Goal: Task Accomplishment & Management: Use online tool/utility

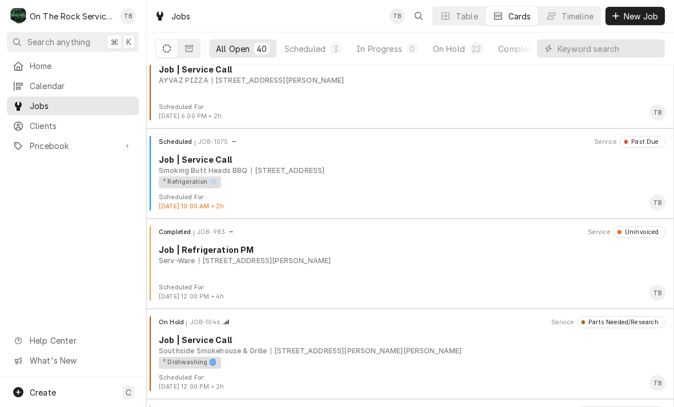
scroll to position [2634, 0]
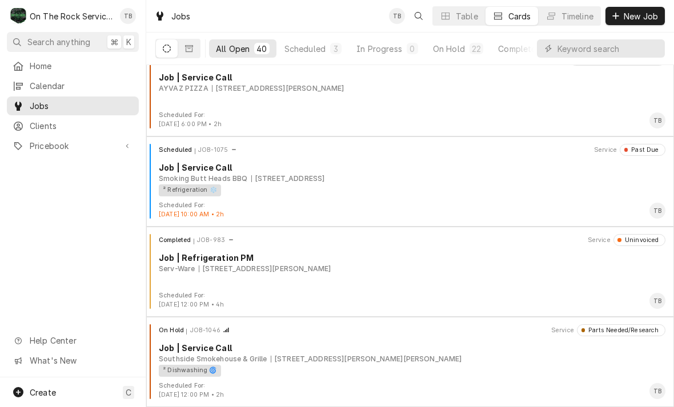
click at [443, 189] on div "² Refrigeration ❄️" at bounding box center [408, 190] width 498 height 12
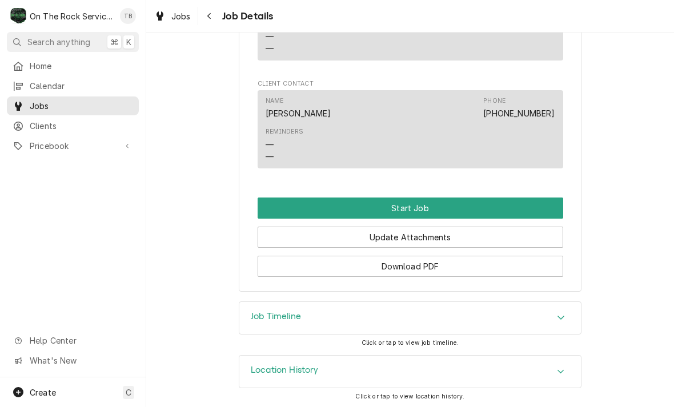
scroll to position [869, 0]
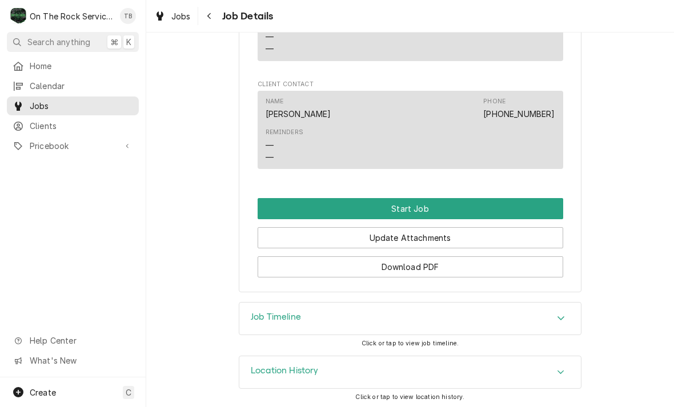
click at [431, 207] on button "Start Job" at bounding box center [409, 208] width 305 height 21
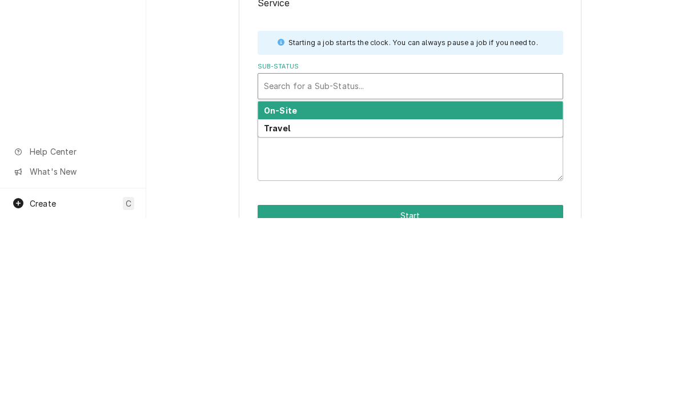
click at [311, 291] on div "On-Site" at bounding box center [410, 300] width 304 height 18
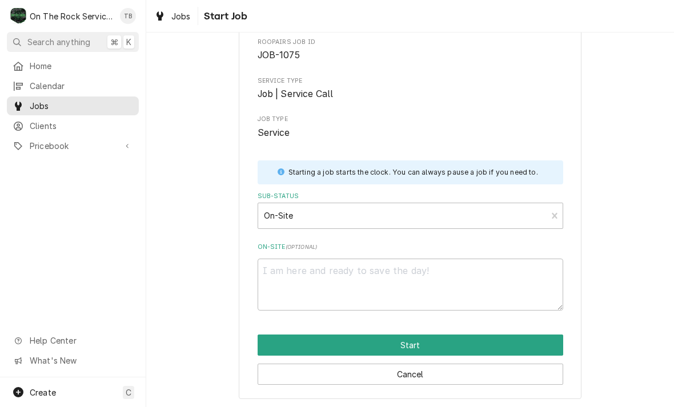
scroll to position [59, 0]
click at [417, 342] on button "Start" at bounding box center [409, 344] width 305 height 21
type textarea "x"
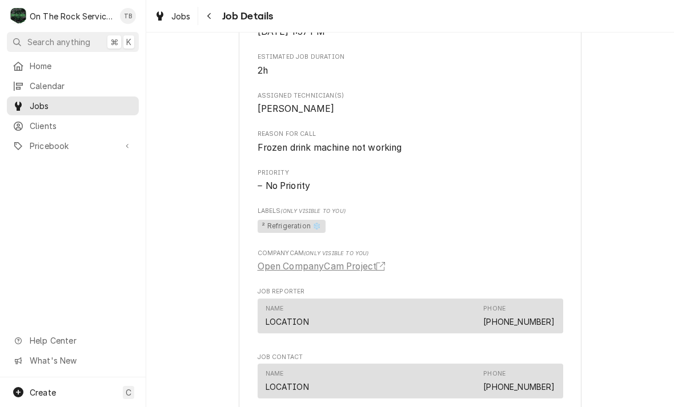
scroll to position [503, 0]
